Goal: Task Accomplishment & Management: Manage account settings

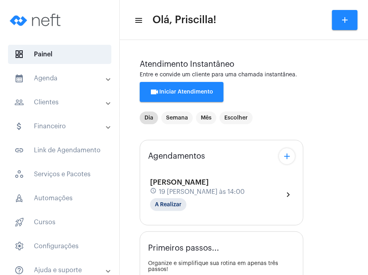
click at [71, 69] on mat-expansion-panel-header "calendar_month_outlined Agenda" at bounding box center [62, 78] width 115 height 19
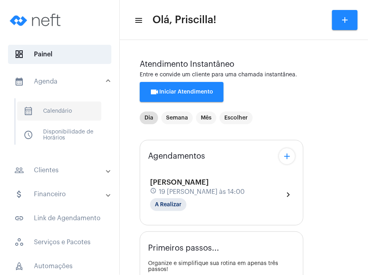
click at [50, 116] on span "calendar_month_outlined Calendário" at bounding box center [59, 110] width 84 height 19
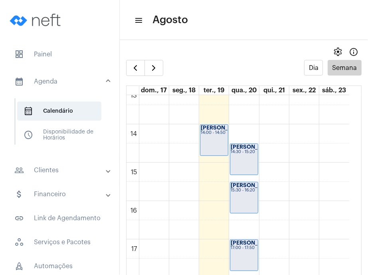
scroll to position [511, 0]
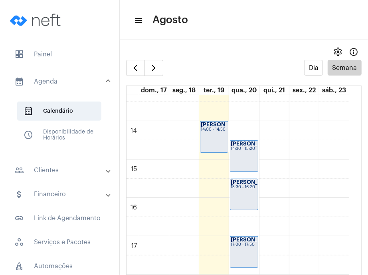
click at [214, 127] on strong "[PERSON_NAME]..." at bounding box center [225, 124] width 49 height 5
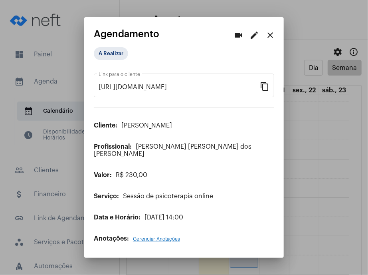
click at [254, 35] on mat-icon "edit" at bounding box center [254, 35] width 10 height 10
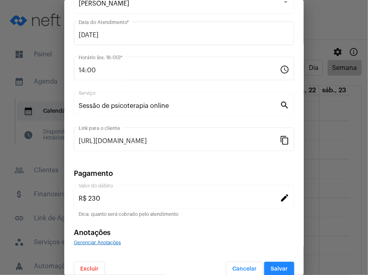
scroll to position [68, 0]
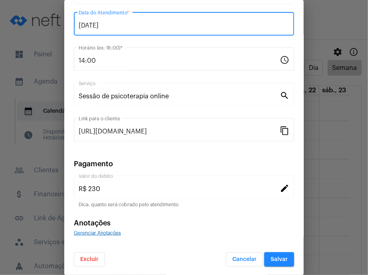
click at [144, 23] on input "19/08/2025" at bounding box center [184, 25] width 211 height 7
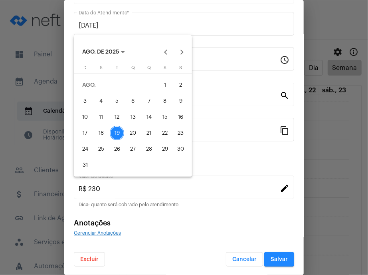
click at [147, 130] on div "21" at bounding box center [149, 133] width 14 height 14
type input "21/08/2025"
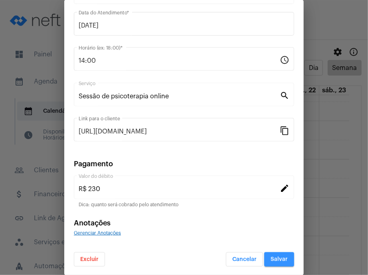
click at [273, 255] on button "Salvar" at bounding box center [279, 259] width 30 height 14
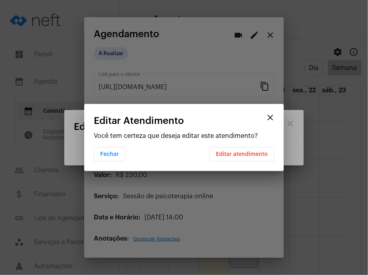
scroll to position [0, 0]
click at [253, 158] on button "Editar atendimento" at bounding box center [242, 154] width 65 height 14
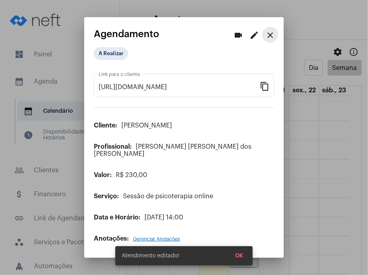
click at [270, 40] on mat-icon "close" at bounding box center [270, 35] width 10 height 10
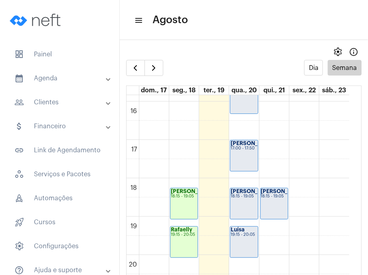
scroll to position [615, 0]
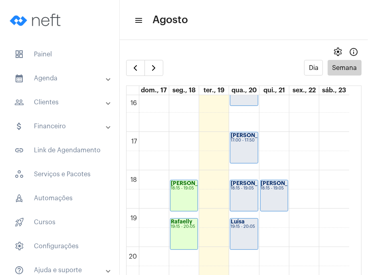
click at [249, 196] on div "Jean Gonzaga 18:15 - 19:05" at bounding box center [243, 195] width 27 height 31
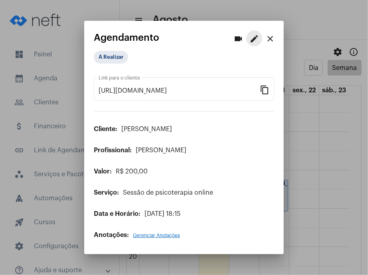
click at [250, 33] on button "edit" at bounding box center [254, 38] width 16 height 16
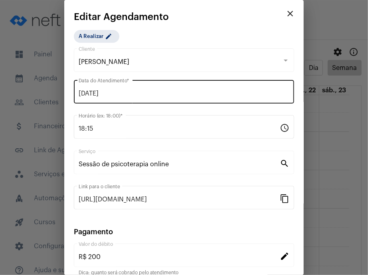
click at [151, 89] on div "20/08/2025 Data do Atendimento *" at bounding box center [184, 90] width 211 height 25
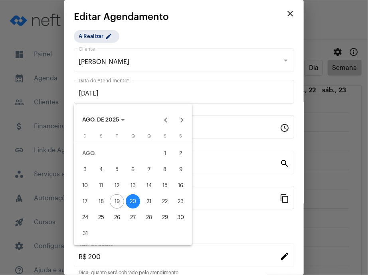
click at [150, 196] on div "21" at bounding box center [149, 201] width 14 height 14
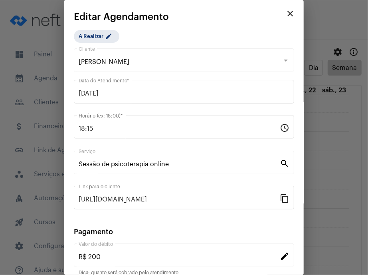
type input "21/08/2025"
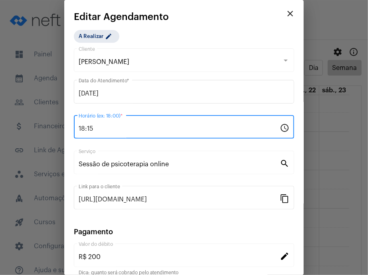
click at [105, 126] on input "18:15" at bounding box center [179, 128] width 201 height 7
type input "1"
type input "17:00"
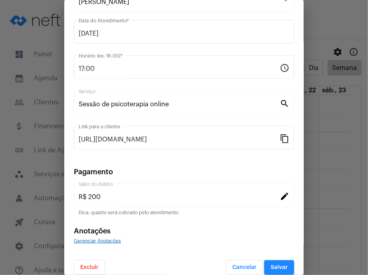
scroll to position [68, 0]
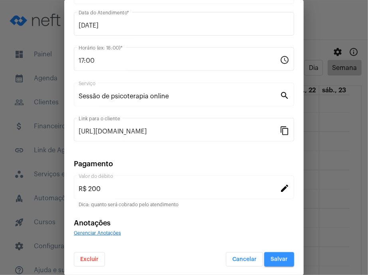
click at [271, 257] on span "Salvar" at bounding box center [279, 259] width 17 height 6
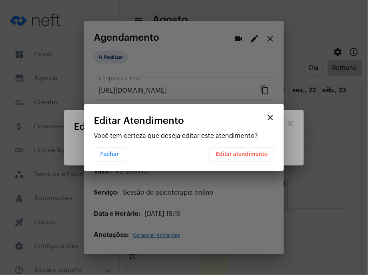
scroll to position [0, 0]
click at [240, 149] on button "Editar atendimento" at bounding box center [242, 154] width 65 height 14
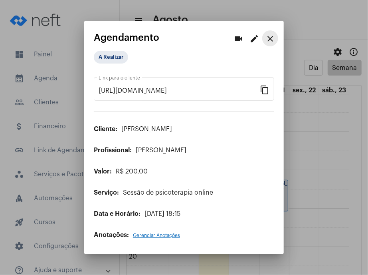
click at [271, 40] on mat-icon "close" at bounding box center [270, 39] width 10 height 10
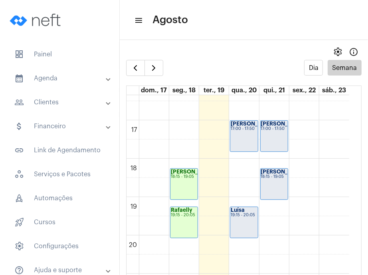
scroll to position [629, 0]
